Goal: Task Accomplishment & Management: Manage account settings

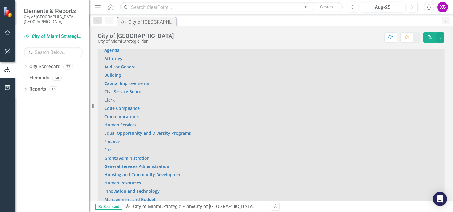
scroll to position [386, 0]
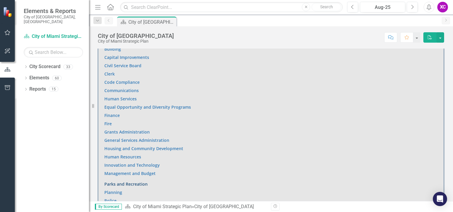
click at [132, 184] on link "Parks and Recreation" at bounding box center [125, 185] width 43 height 6
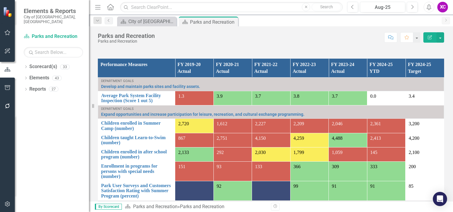
scroll to position [445, 0]
click at [141, 125] on link "Children enrolled in Summer Camp (number)" at bounding box center [136, 126] width 71 height 10
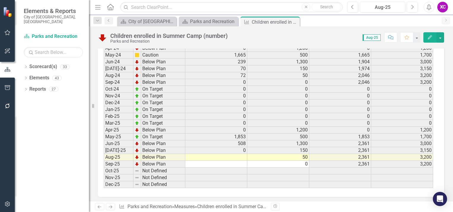
scroll to position [861, 0]
click at [237, 154] on td at bounding box center [216, 157] width 62 height 7
type textarea "0"
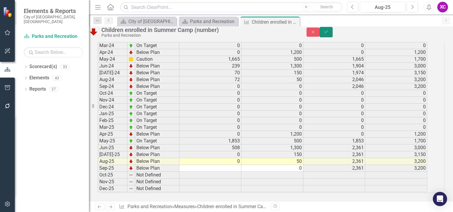
click at [329, 34] on icon "Save" at bounding box center [326, 32] width 5 height 4
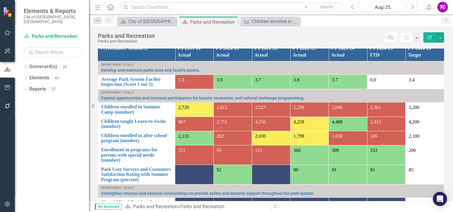
scroll to position [475, 0]
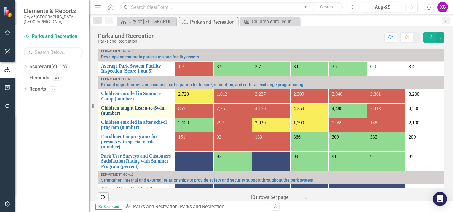
click at [146, 109] on link "Children taught Learn-to-Swim (number)" at bounding box center [136, 111] width 71 height 10
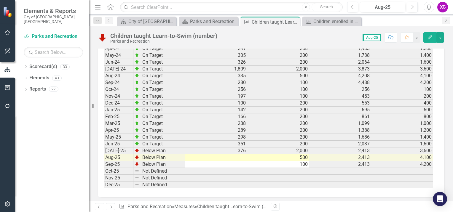
scroll to position [983, 0]
click at [239, 154] on td at bounding box center [216, 157] width 62 height 7
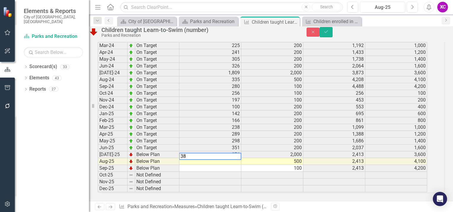
type textarea "385"
click at [333, 32] on button "Save" at bounding box center [326, 32] width 13 height 10
